Goal: Task Accomplishment & Management: Manage account settings

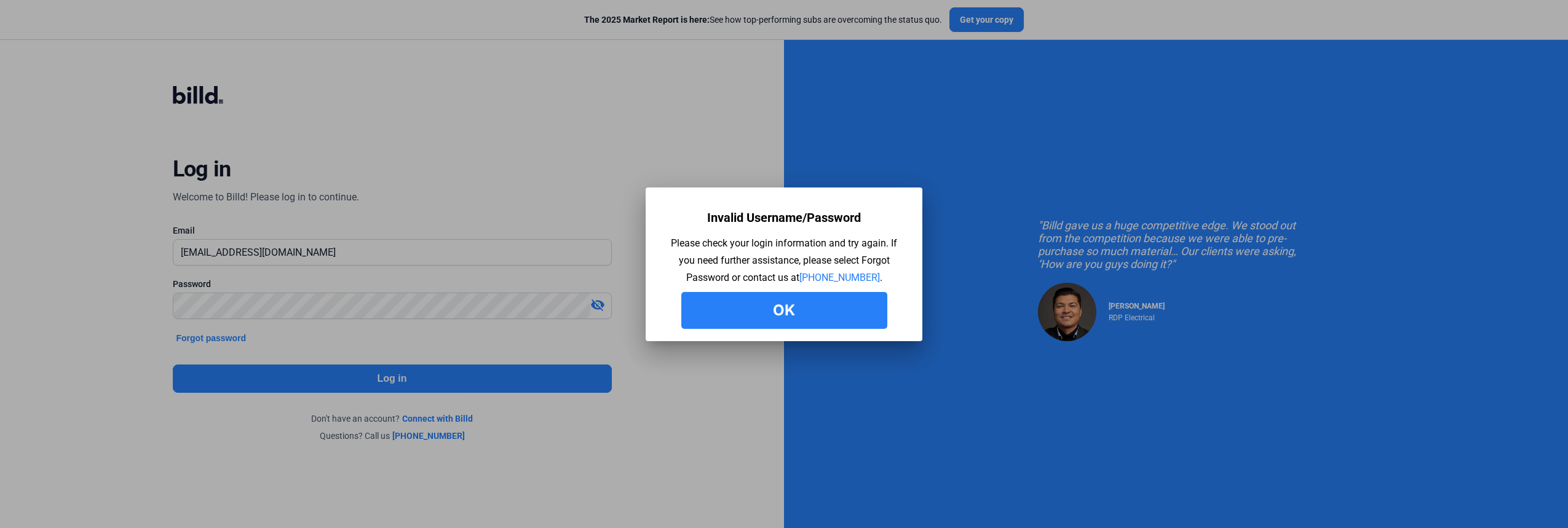
click at [815, 302] on button "Ok" at bounding box center [784, 310] width 206 height 37
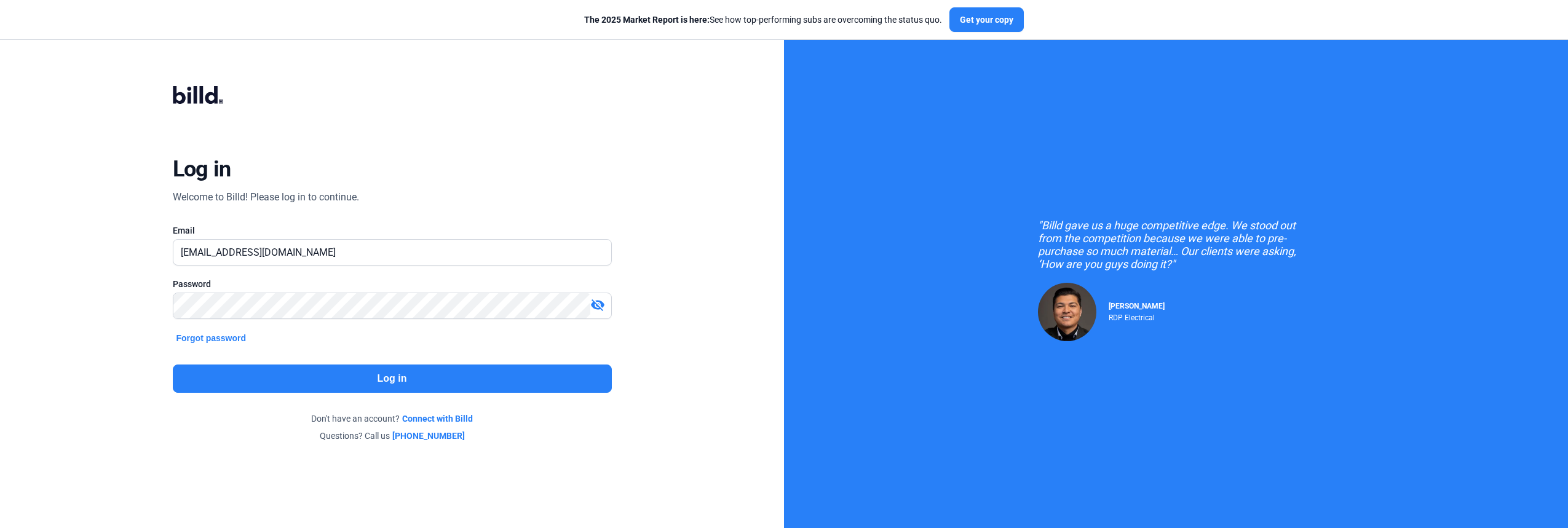
click at [603, 306] on mat-icon "visibility_off" at bounding box center [598, 305] width 15 height 15
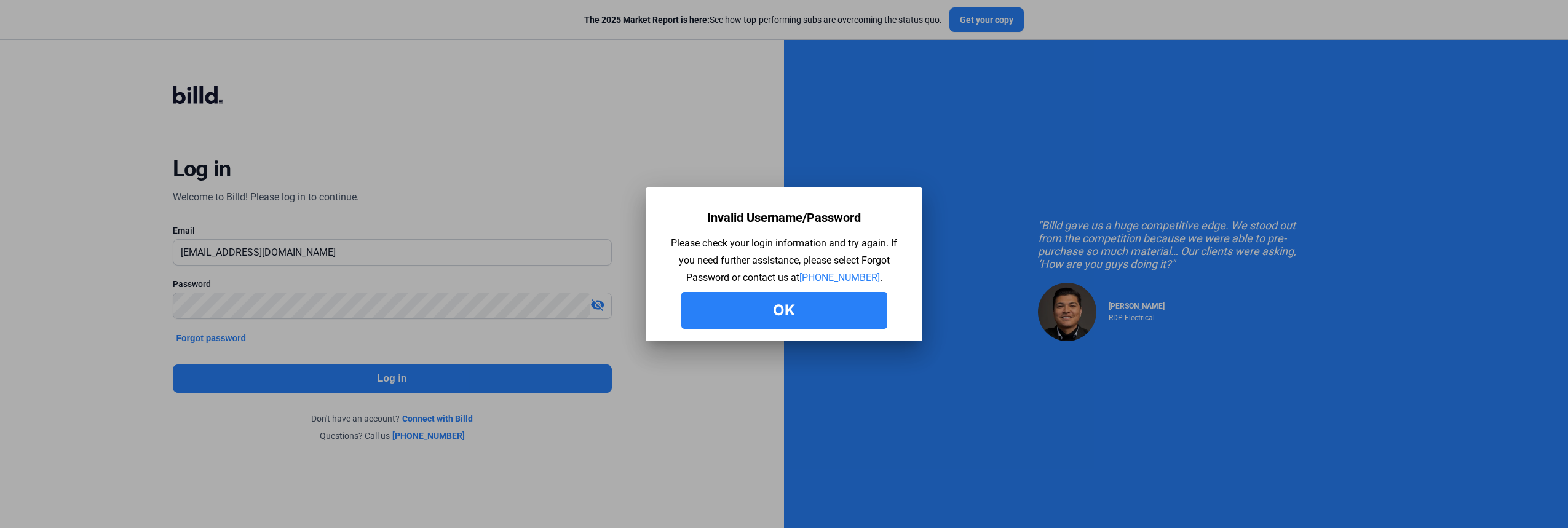
click at [835, 315] on button "Ok" at bounding box center [784, 310] width 206 height 37
